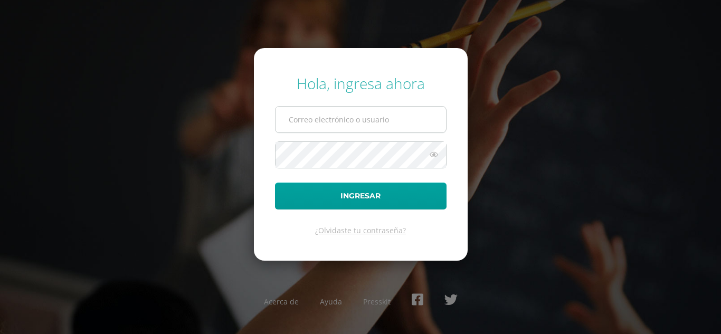
click at [421, 119] on input "text" at bounding box center [361, 120] width 171 height 26
type input "[EMAIL_ADDRESS][DOMAIN_NAME]"
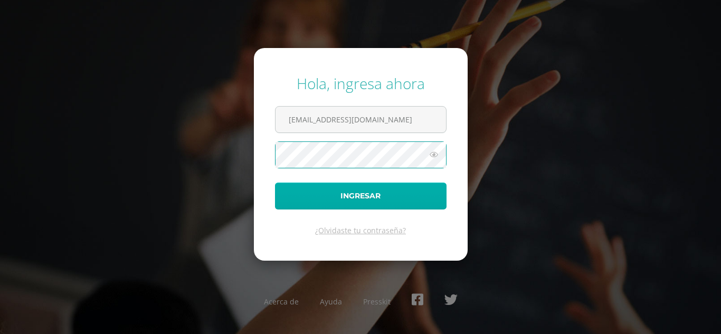
click at [275, 183] on button "Ingresar" at bounding box center [361, 196] width 172 height 27
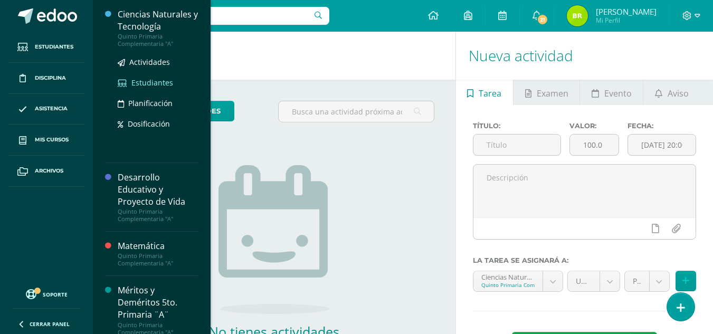
click at [158, 79] on span "Estudiantes" at bounding box center [152, 83] width 42 height 10
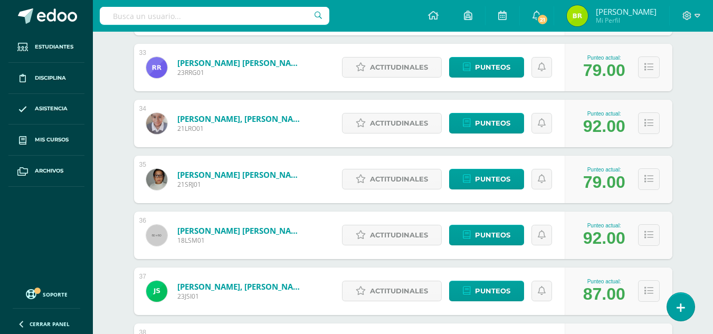
scroll to position [1819, 0]
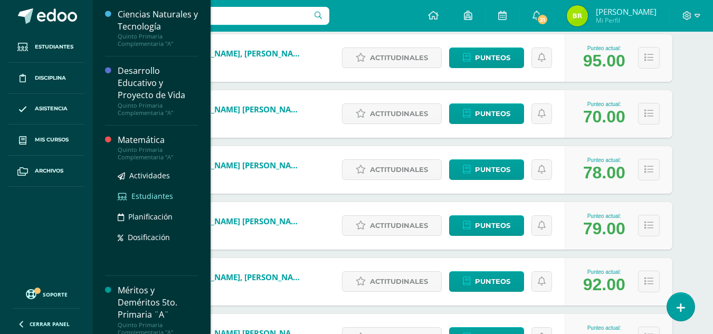
click at [171, 197] on span "Estudiantes" at bounding box center [152, 196] width 42 height 10
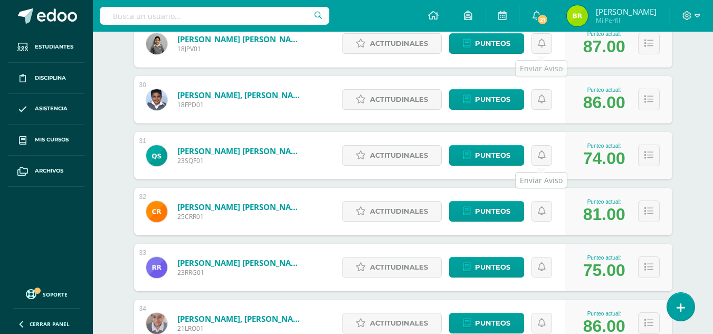
scroll to position [1619, 0]
